Goal: Task Accomplishment & Management: Complete application form

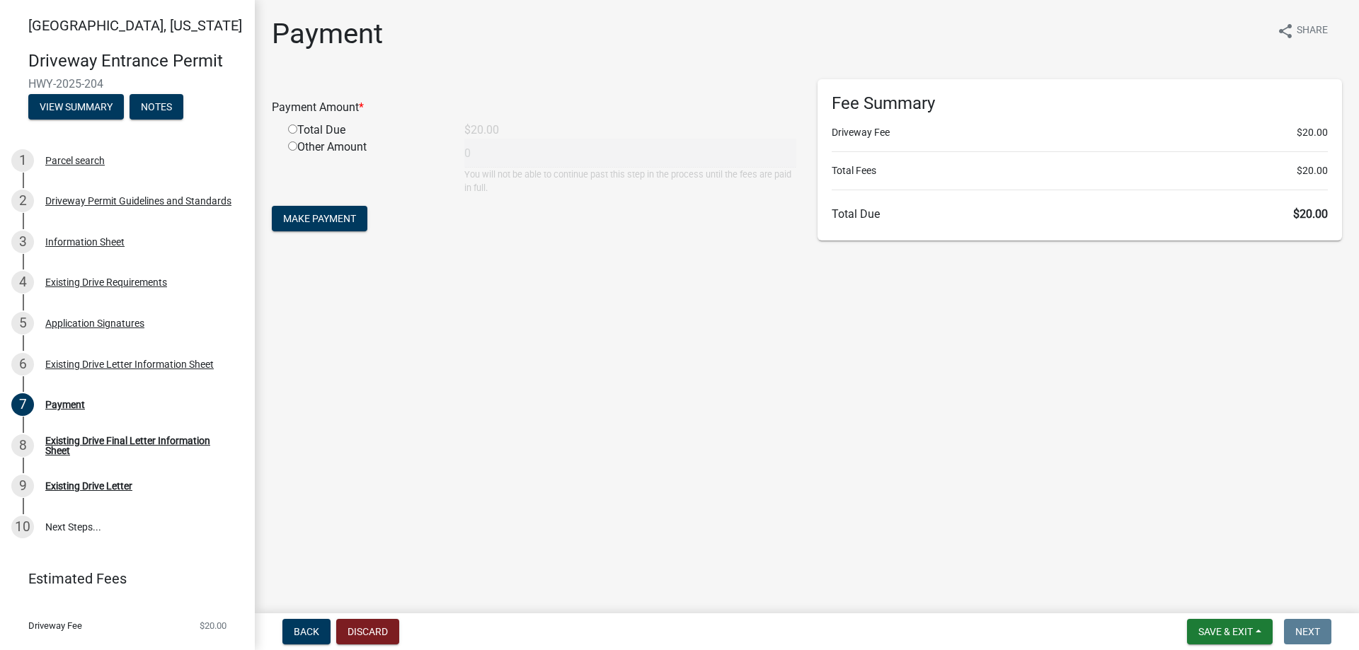
click at [292, 131] on input "radio" at bounding box center [292, 129] width 9 height 9
radio input "true"
type input "20"
click at [346, 226] on button "Make Payment" at bounding box center [320, 218] width 96 height 25
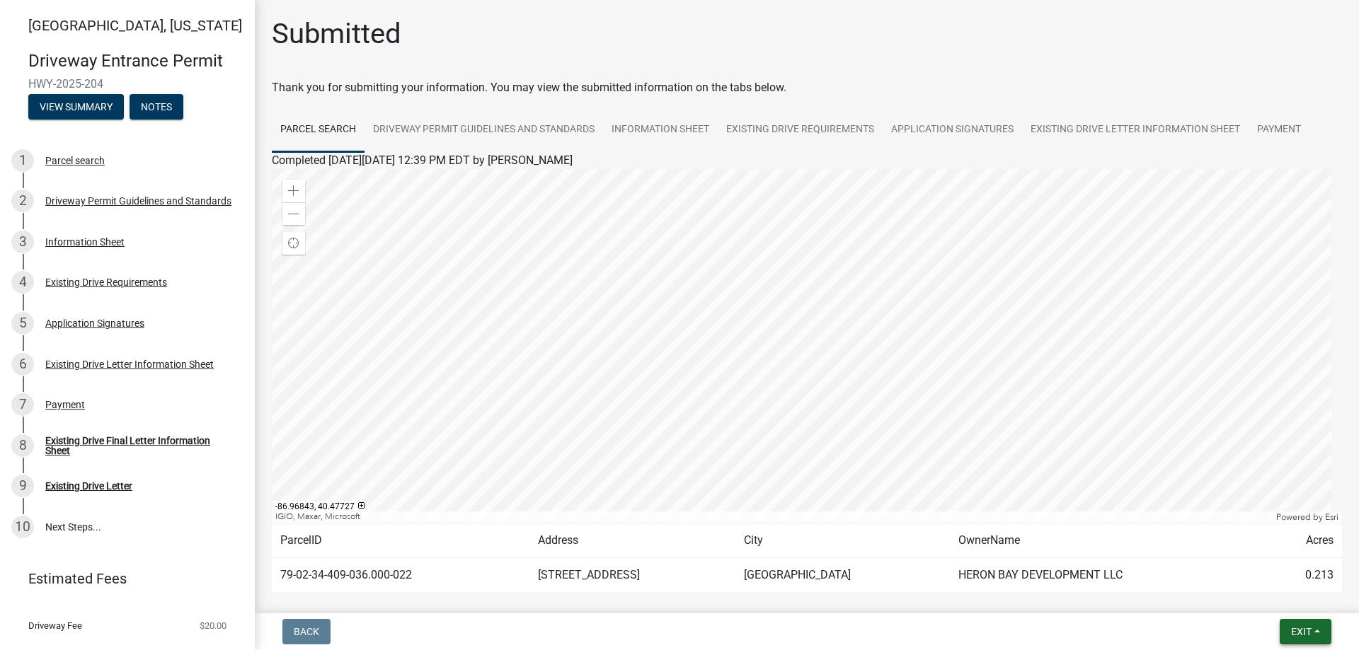
click at [1299, 626] on span "Exit" at bounding box center [1301, 631] width 21 height 11
click at [1259, 596] on button "Save & Exit" at bounding box center [1274, 595] width 113 height 34
